Goal: Information Seeking & Learning: Learn about a topic

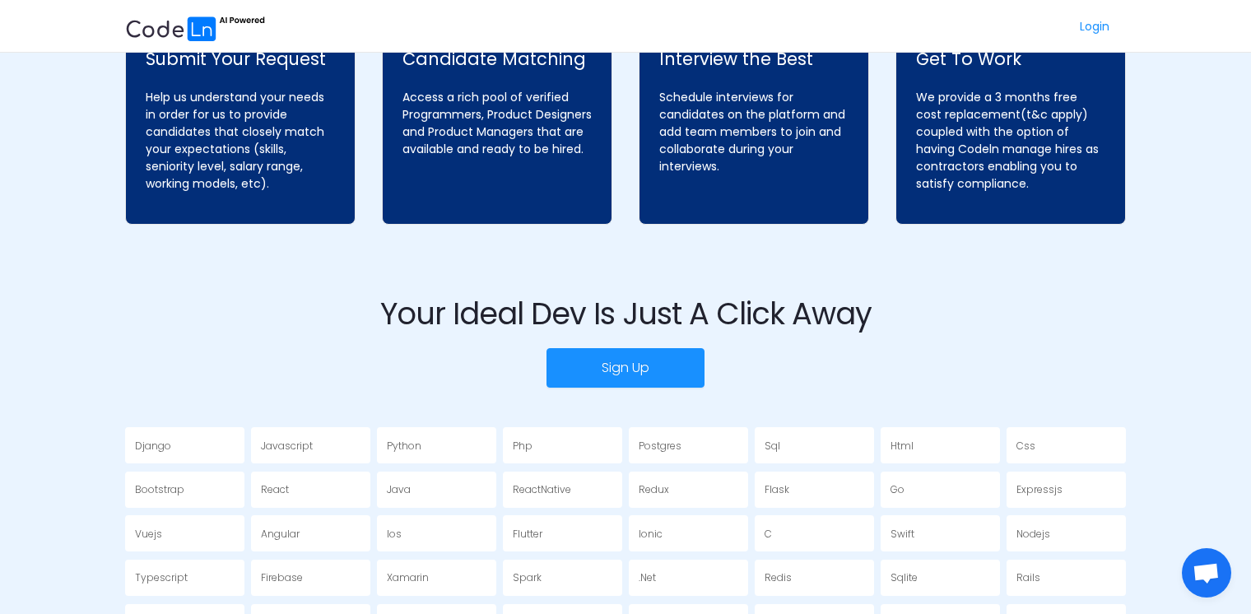
scroll to position [3225, 0]
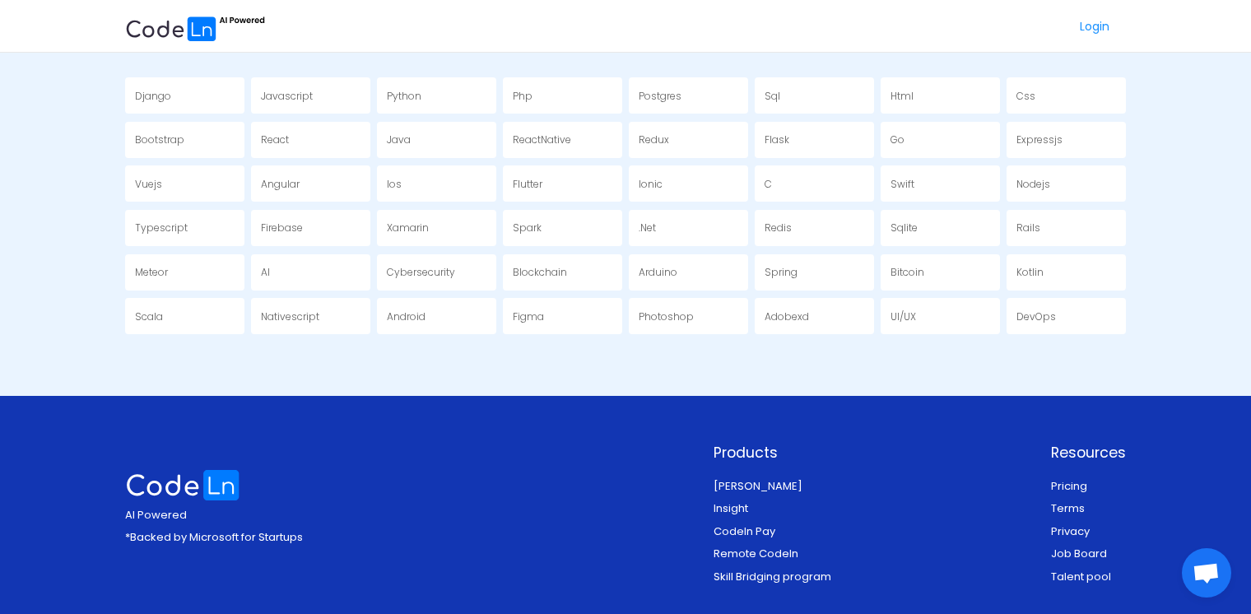
click at [1077, 546] on link "Job Board" at bounding box center [1079, 554] width 56 height 16
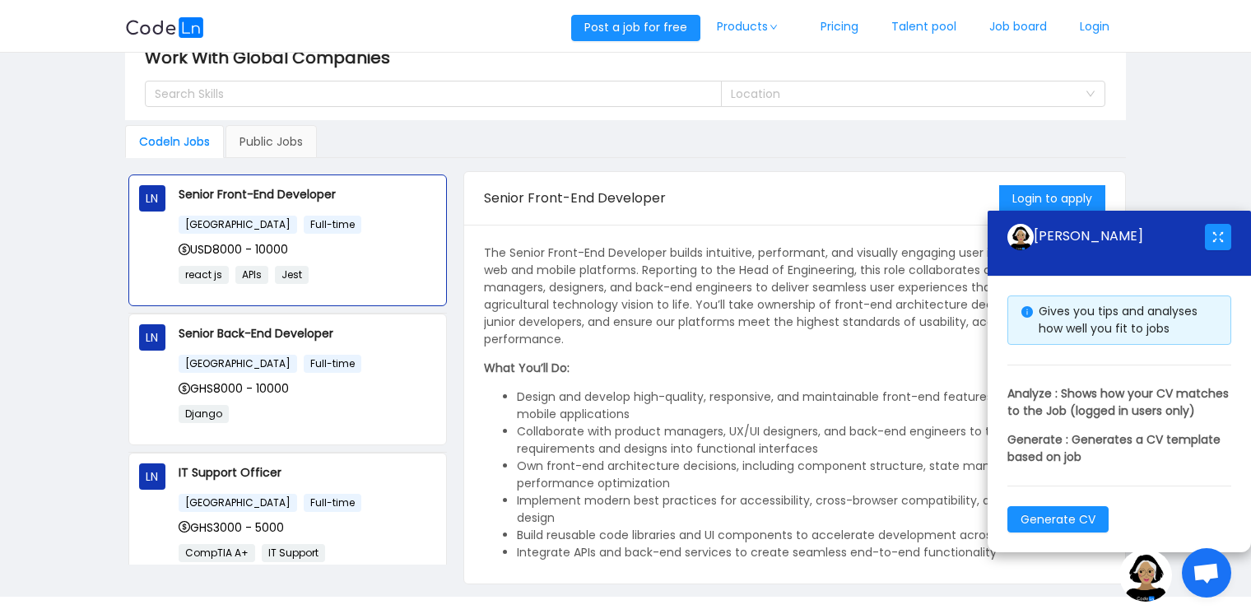
scroll to position [35, 0]
click at [256, 140] on div "Public Jobs" at bounding box center [270, 140] width 91 height 33
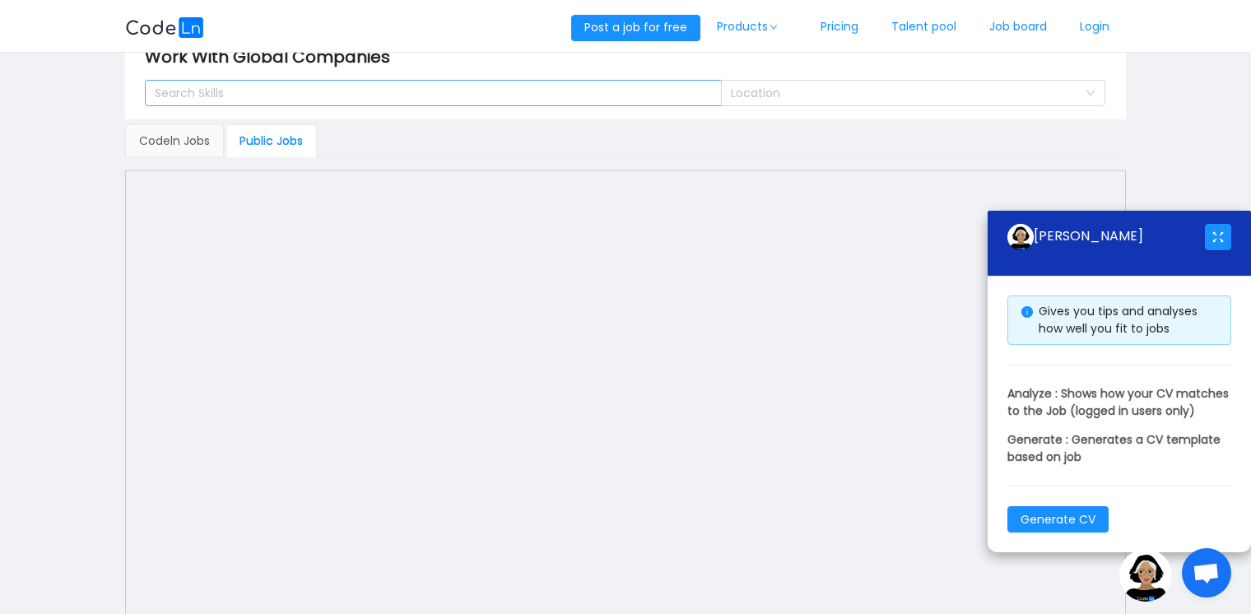
click at [271, 85] on div "Search Skills" at bounding box center [426, 93] width 542 height 16
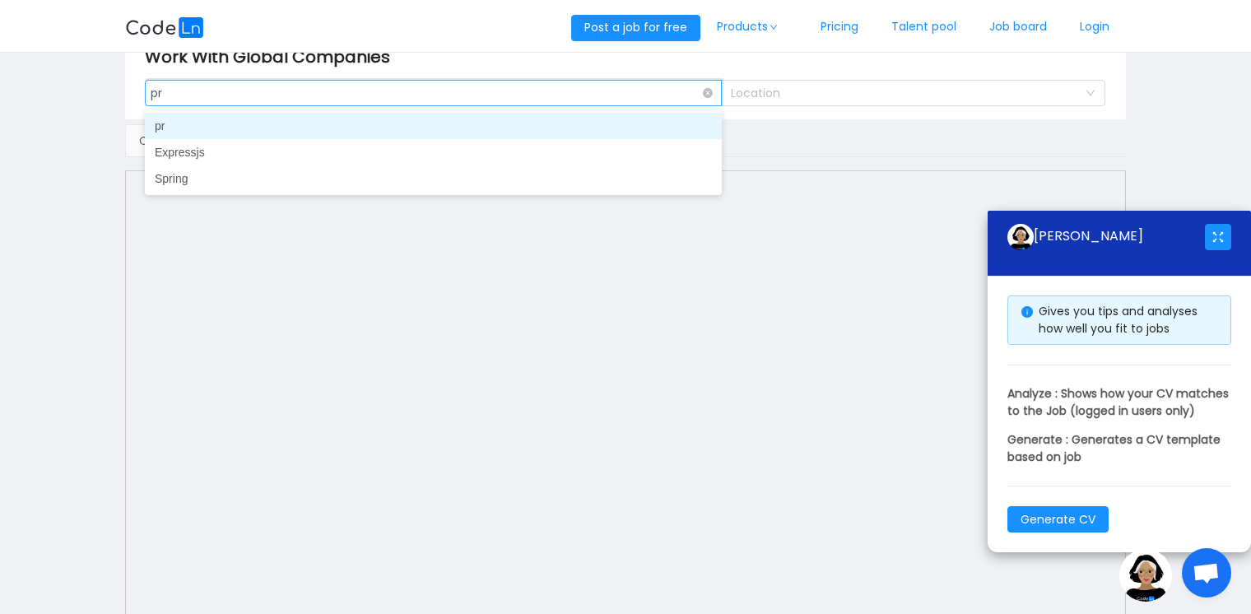
type input "p"
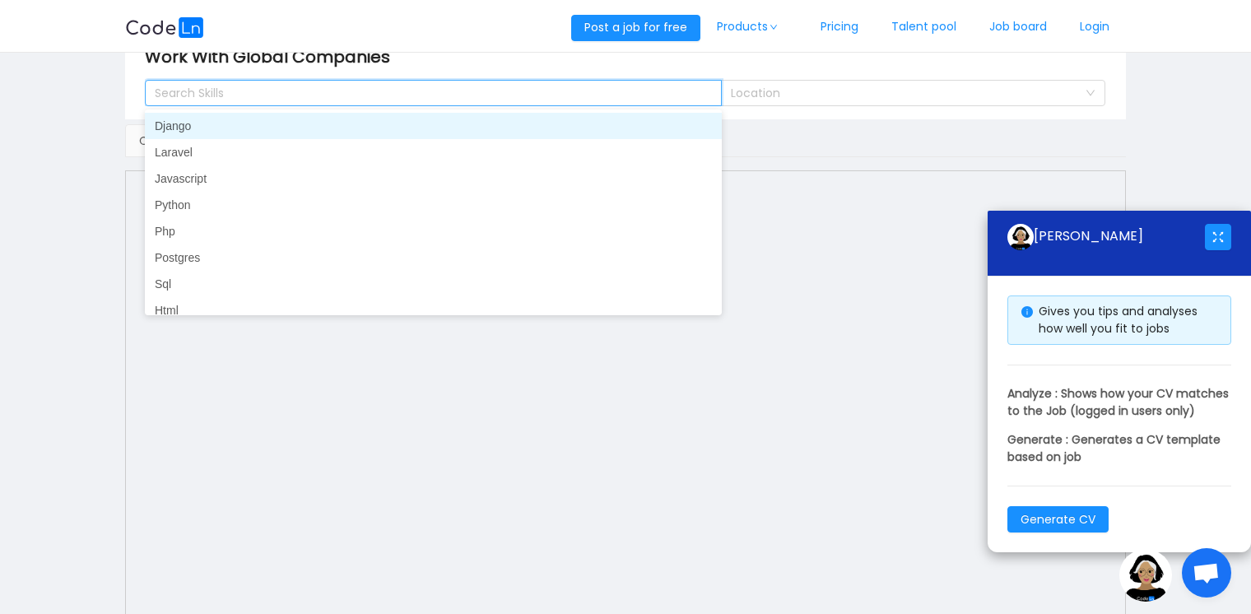
click at [109, 106] on main "Work With Global Companies Search Skills Location Codeln Jobs Public Jobs LN Se…" at bounding box center [625, 349] width 1251 height 663
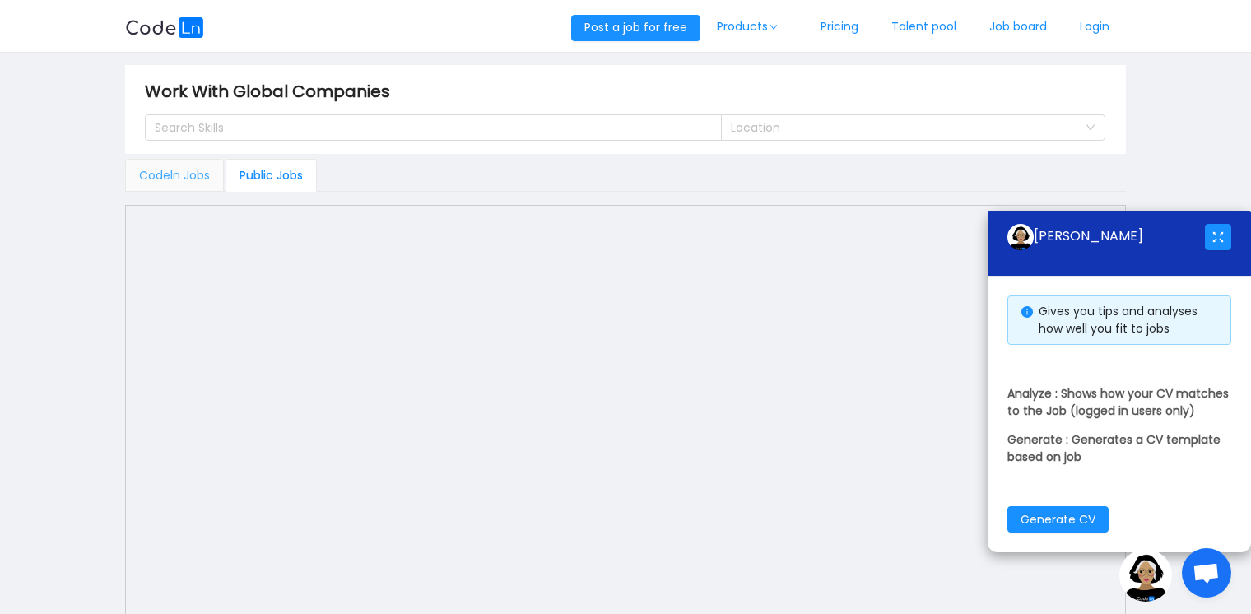
scroll to position [0, 0]
drag, startPoint x: 1029, startPoint y: 202, endPoint x: 1170, endPoint y: 130, distance: 158.6
click at [1170, 130] on main "Work With Global Companies Search Skills Location Codeln Jobs Public Jobs LN Se…" at bounding box center [625, 384] width 1251 height 663
click at [1212, 224] on button "button" at bounding box center [1218, 237] width 26 height 26
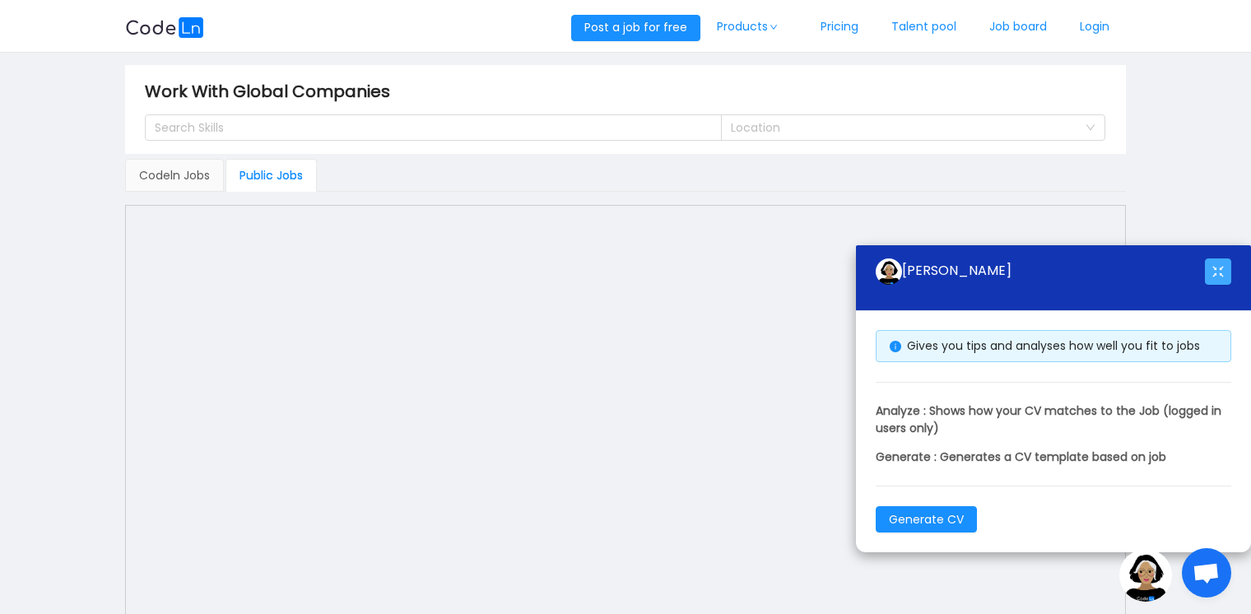
click at [1215, 281] on button "button" at bounding box center [1218, 271] width 26 height 26
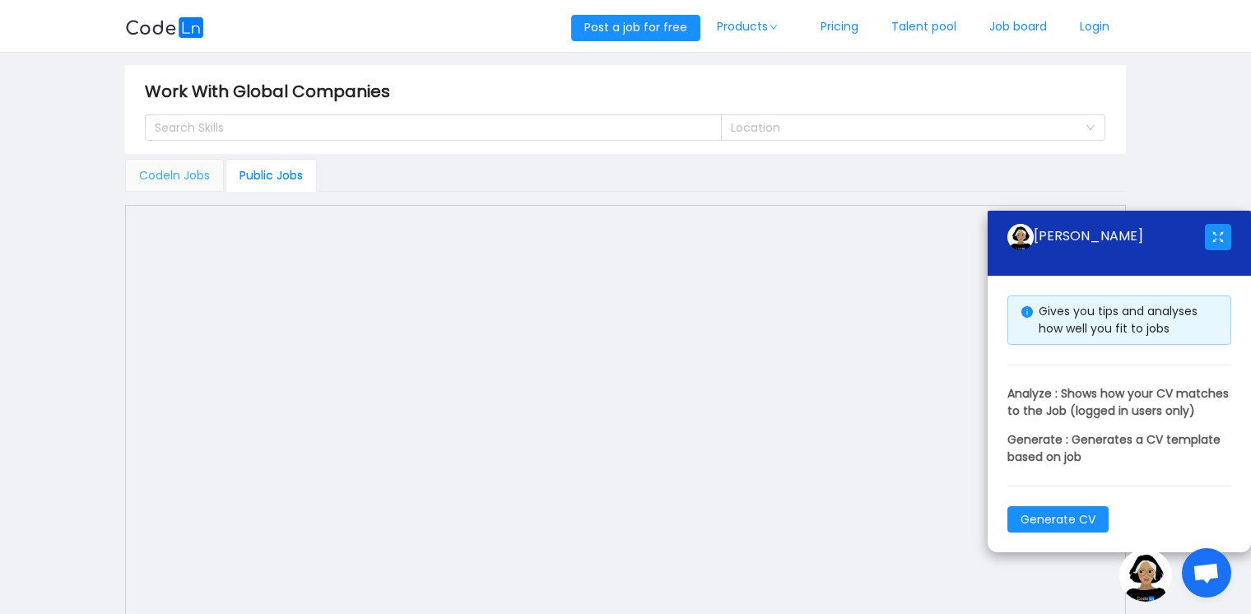
click at [169, 163] on div "Codeln Jobs" at bounding box center [174, 175] width 99 height 33
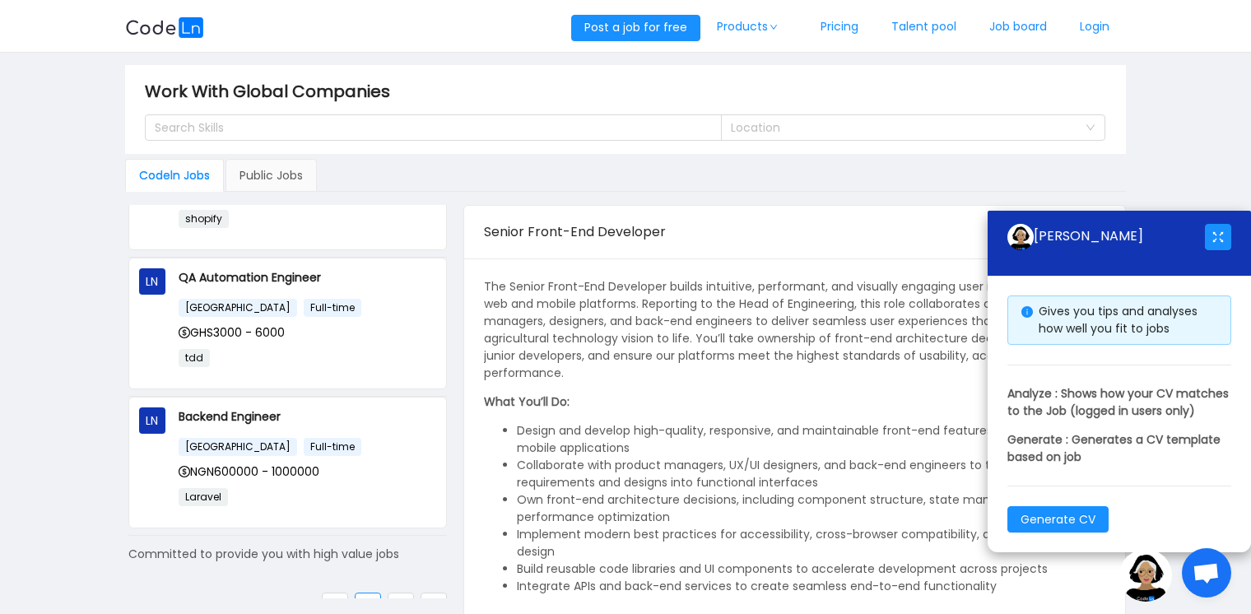
scroll to position [1080, 0]
click at [388, 593] on link "2" at bounding box center [400, 605] width 25 height 25
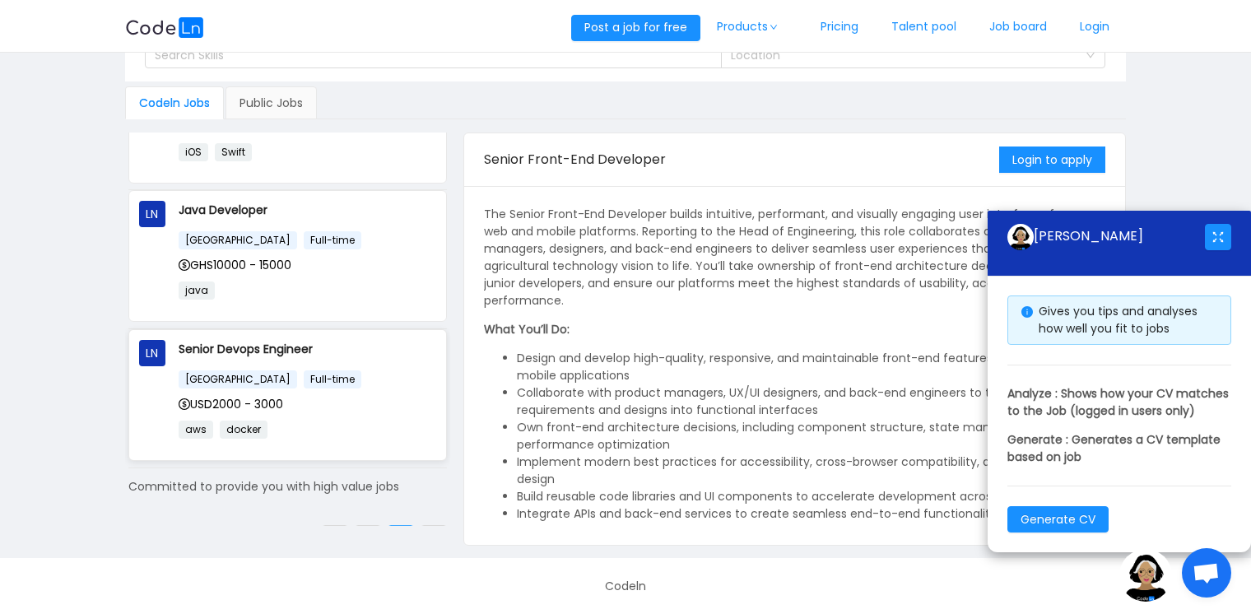
scroll to position [378, 0]
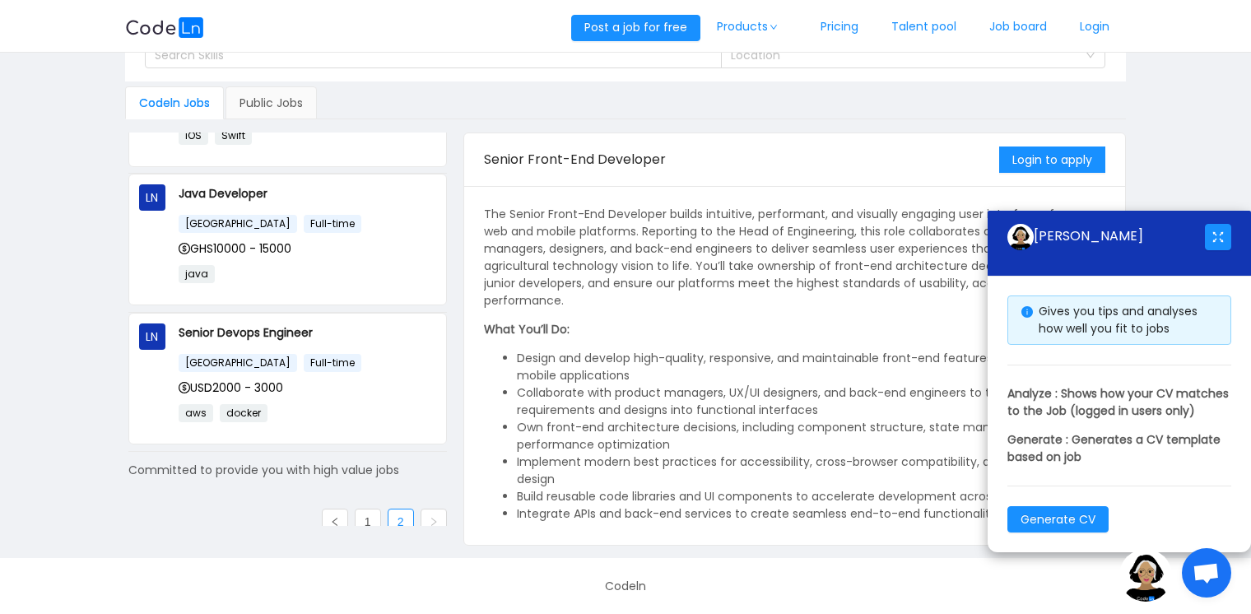
click at [1236, 228] on div "[PERSON_NAME]" at bounding box center [1118, 244] width 263 height 66
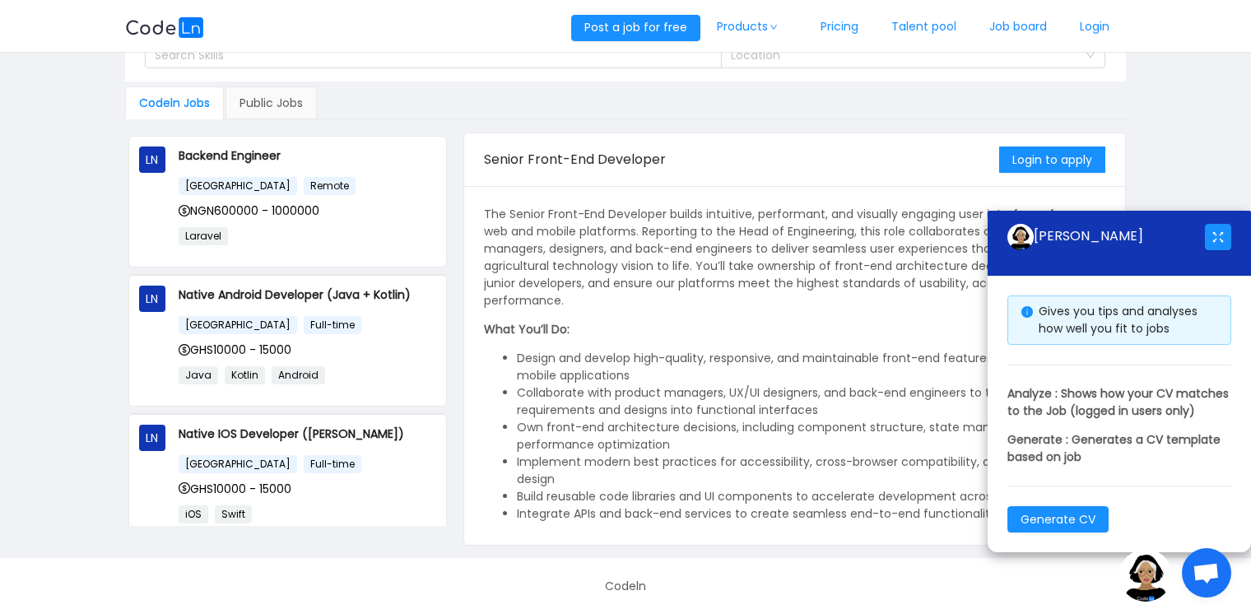
scroll to position [0, 0]
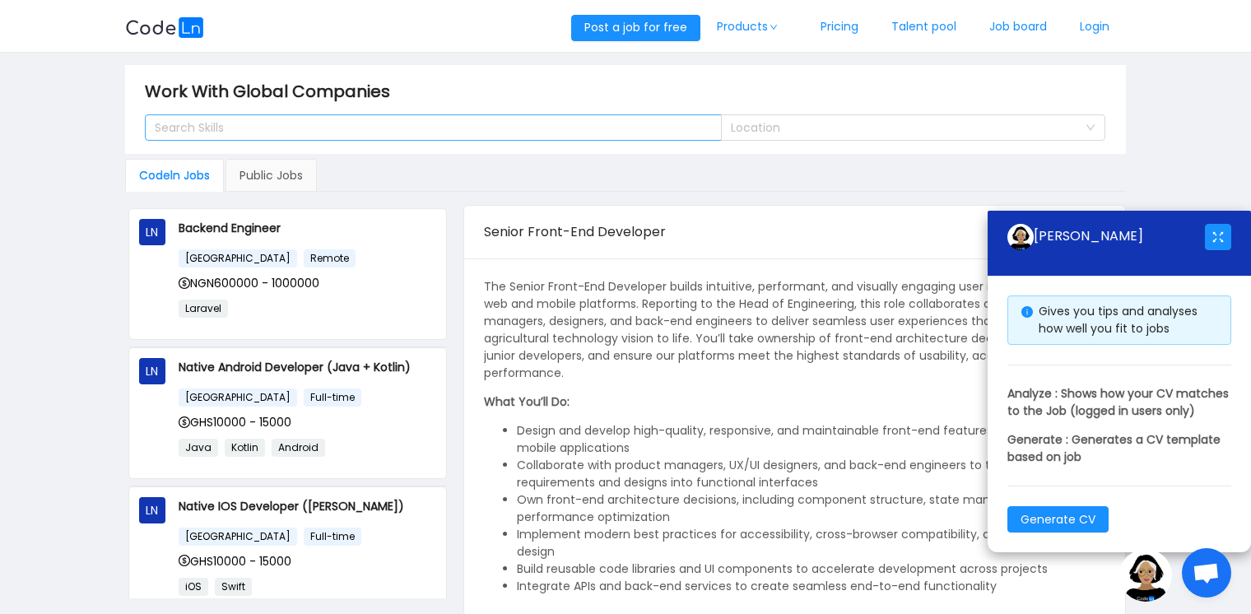
click at [223, 123] on div "Search Skills" at bounding box center [426, 127] width 542 height 16
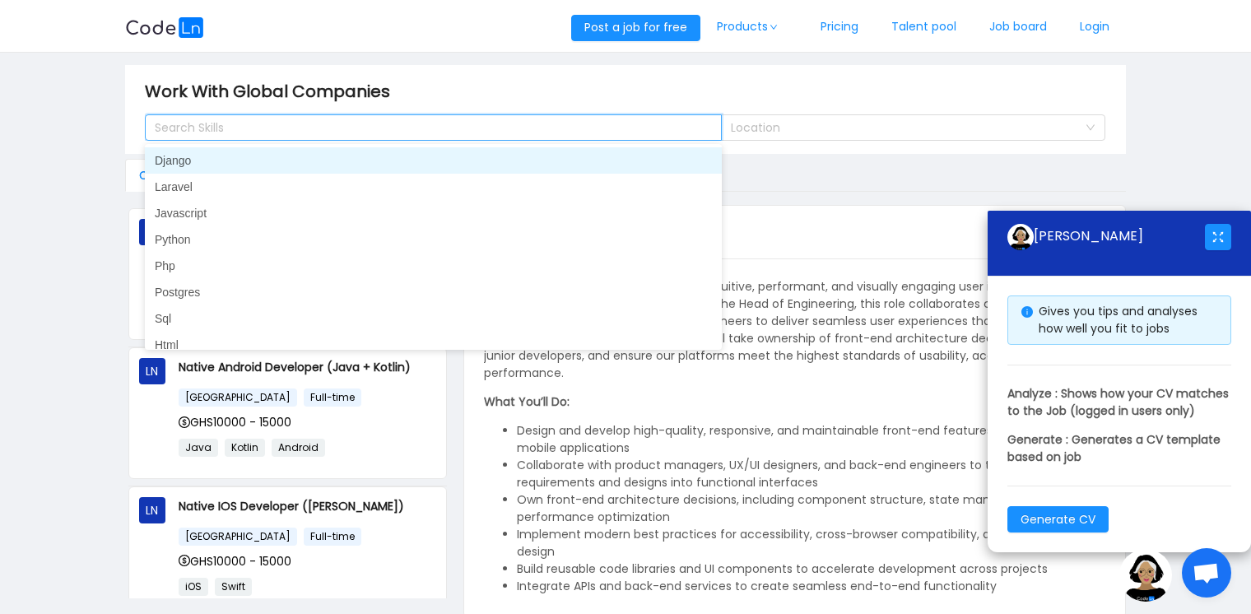
click at [223, 123] on div "Search Skills" at bounding box center [426, 127] width 542 height 16
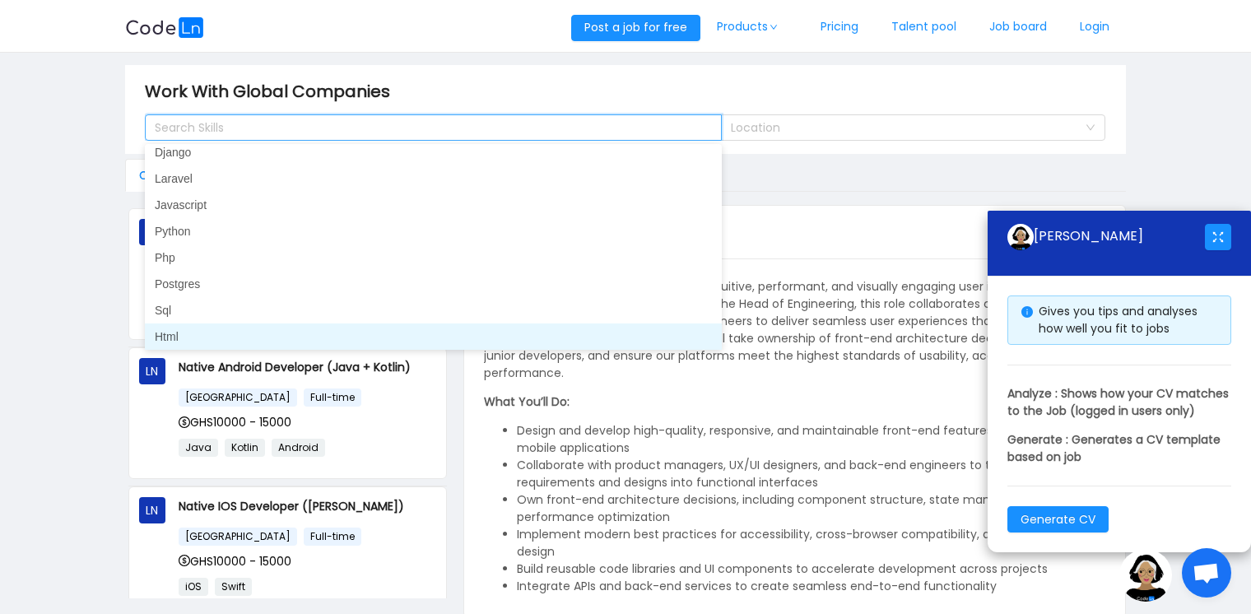
scroll to position [3, 0]
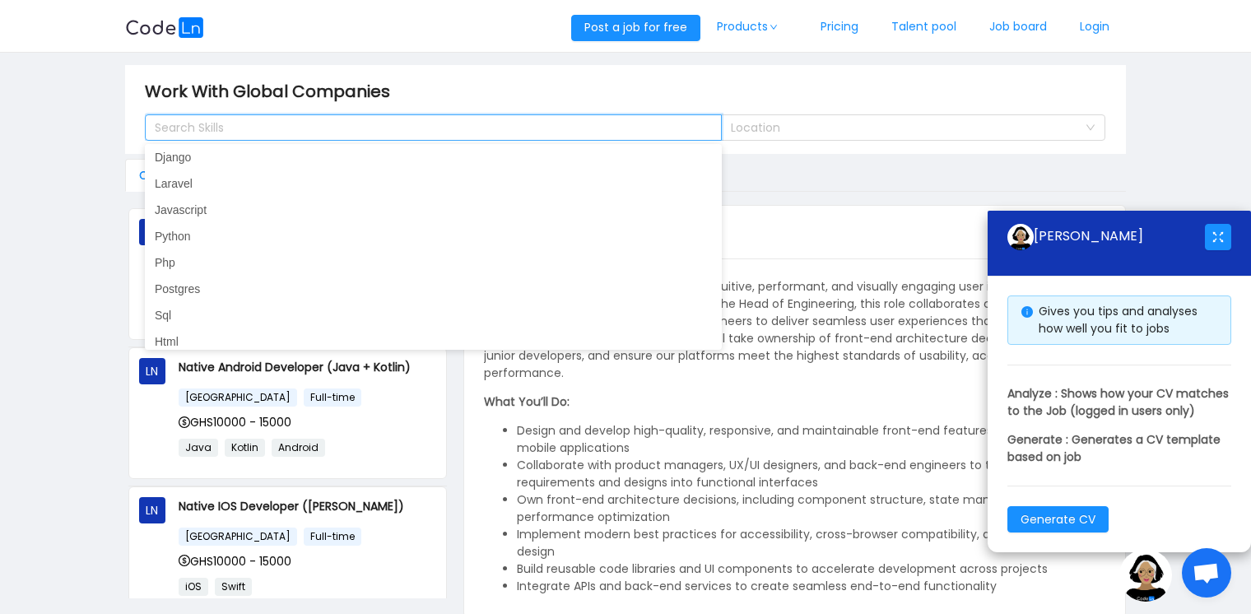
click at [50, 137] on main "Work With Global Companies Search Skills Location Codeln Jobs Public Jobs LN Ba…" at bounding box center [625, 342] width 1251 height 578
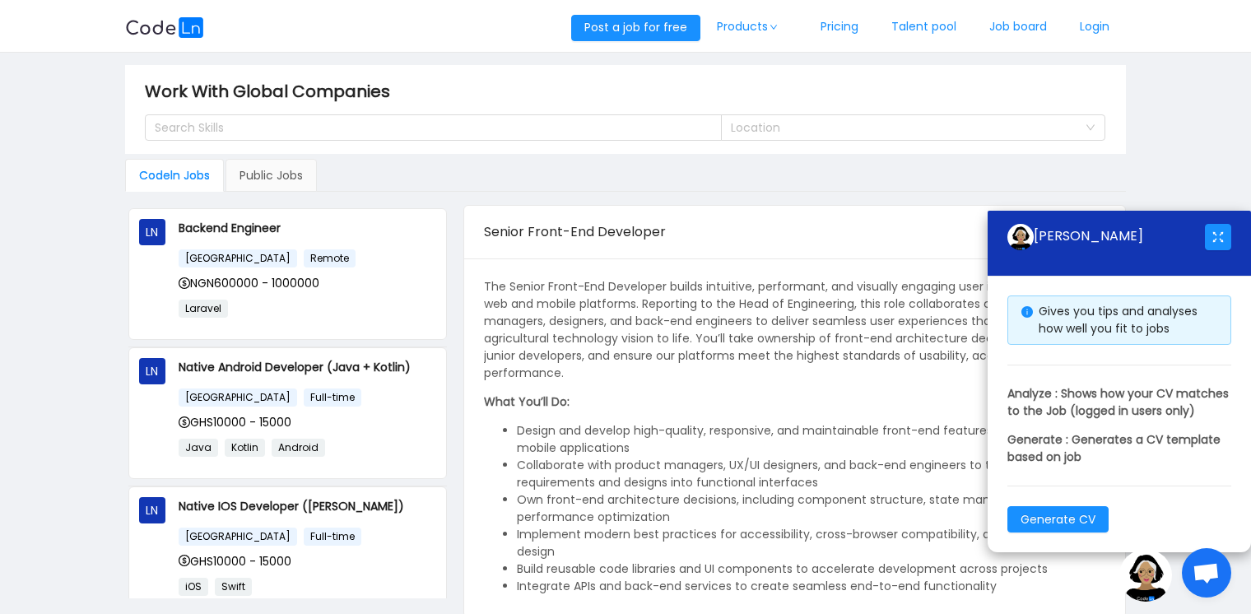
scroll to position [72, 0]
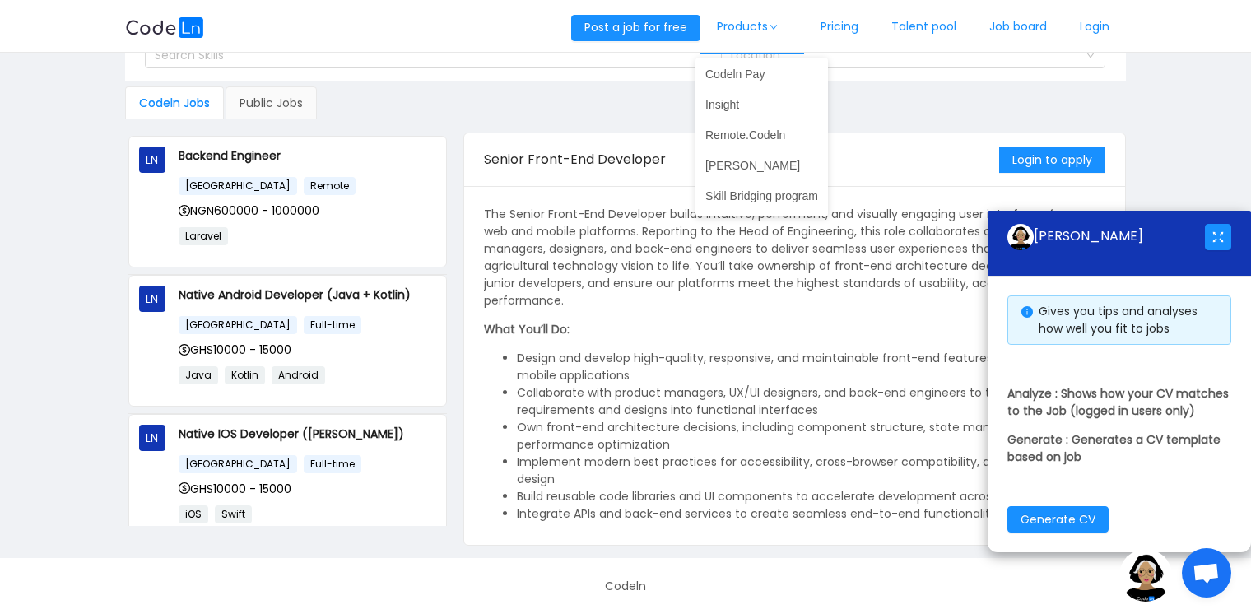
click at [762, 23] on link "Products" at bounding box center [752, 27] width 104 height 54
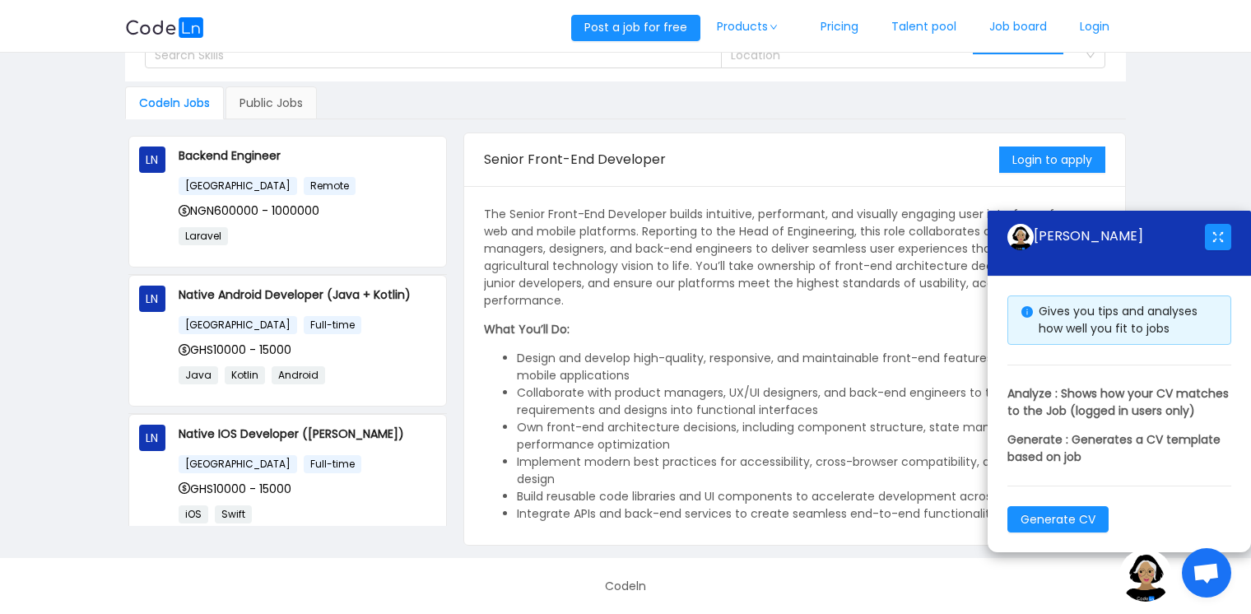
click at [1021, 26] on link "Job board" at bounding box center [1018, 27] width 91 height 54
